Goal: Task Accomplishment & Management: Manage account settings

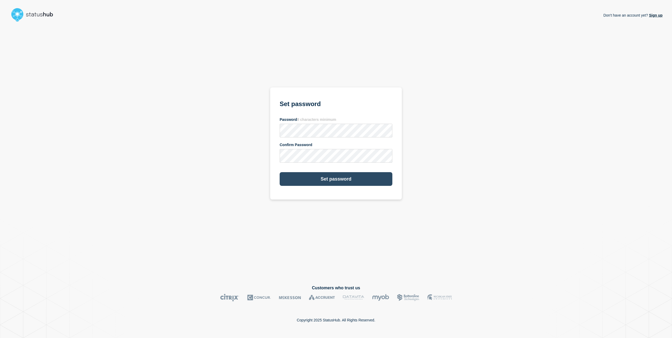
click at [337, 179] on button "Set password" at bounding box center [336, 179] width 113 height 14
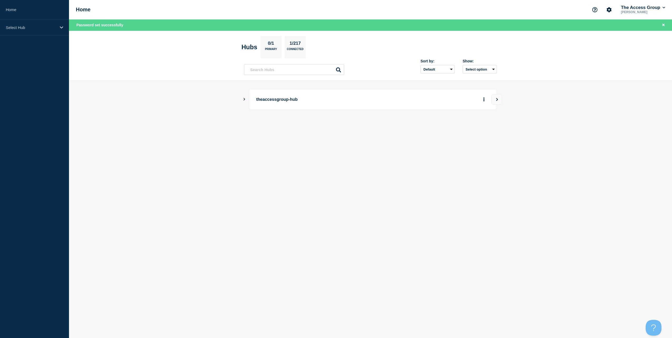
click at [643, 11] on p "[PERSON_NAME]" at bounding box center [643, 12] width 46 height 4
click at [663, 9] on icon at bounding box center [664, 7] width 3 height 3
click at [635, 57] on link "Security" at bounding box center [633, 57] width 14 height 4
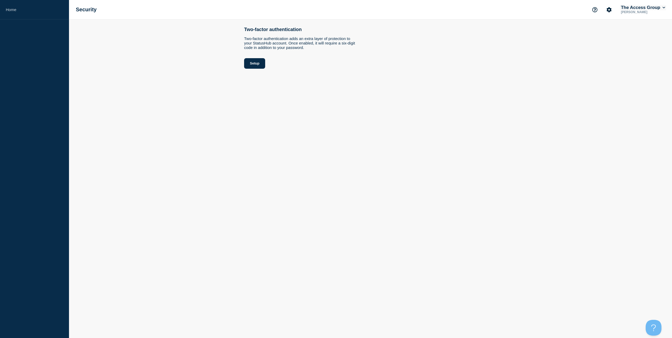
click at [644, 8] on button "The Access Group" at bounding box center [643, 7] width 46 height 5
click at [635, 50] on link "User settings" at bounding box center [637, 50] width 23 height 4
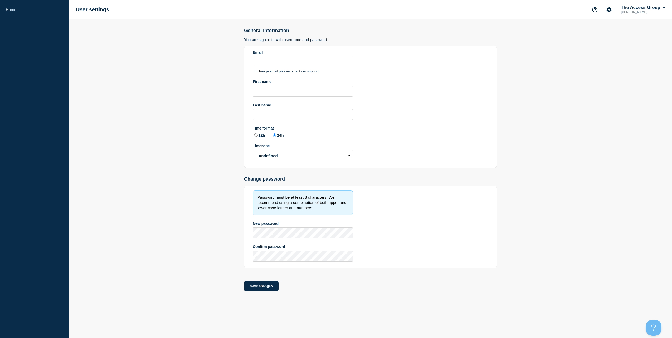
type input "[EMAIL_ADDRESS][PERSON_NAME][DOMAIN_NAME]"
type input "Manasa"
type input "[PERSON_NAME]"
radio input "true"
select select "hub"
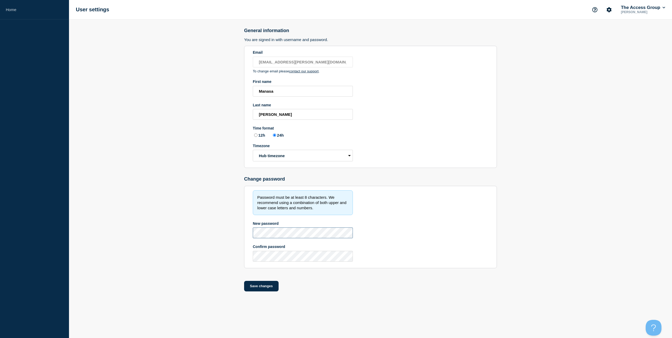
click at [242, 235] on main "General information You are signed in with username and password. Email [EMAIL_…" at bounding box center [370, 161] width 603 height 285
click at [260, 285] on button "Save changes" at bounding box center [261, 286] width 34 height 11
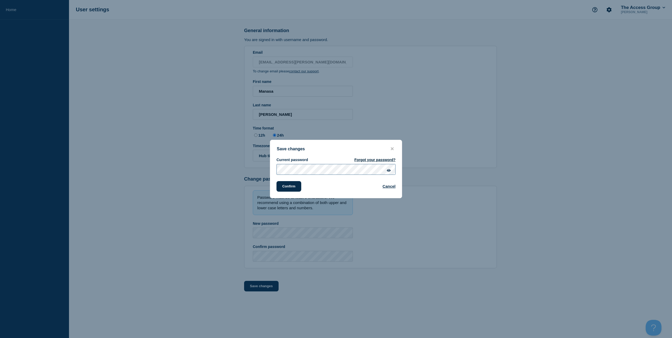
click at [277, 181] on button "Confirm" at bounding box center [289, 186] width 25 height 11
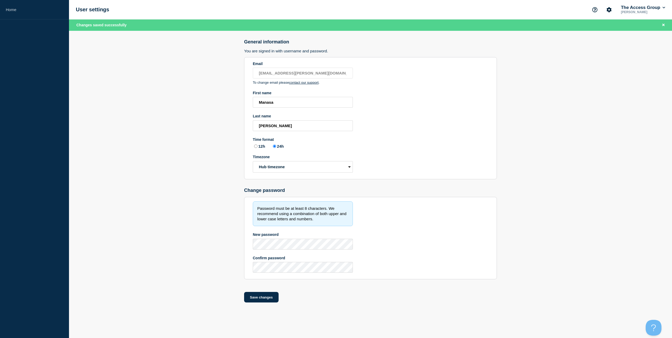
click at [392, 158] on section "Email [EMAIL_ADDRESS][PERSON_NAME][DOMAIN_NAME] To change email please contact …" at bounding box center [370, 118] width 253 height 122
